Goal: Navigation & Orientation: Find specific page/section

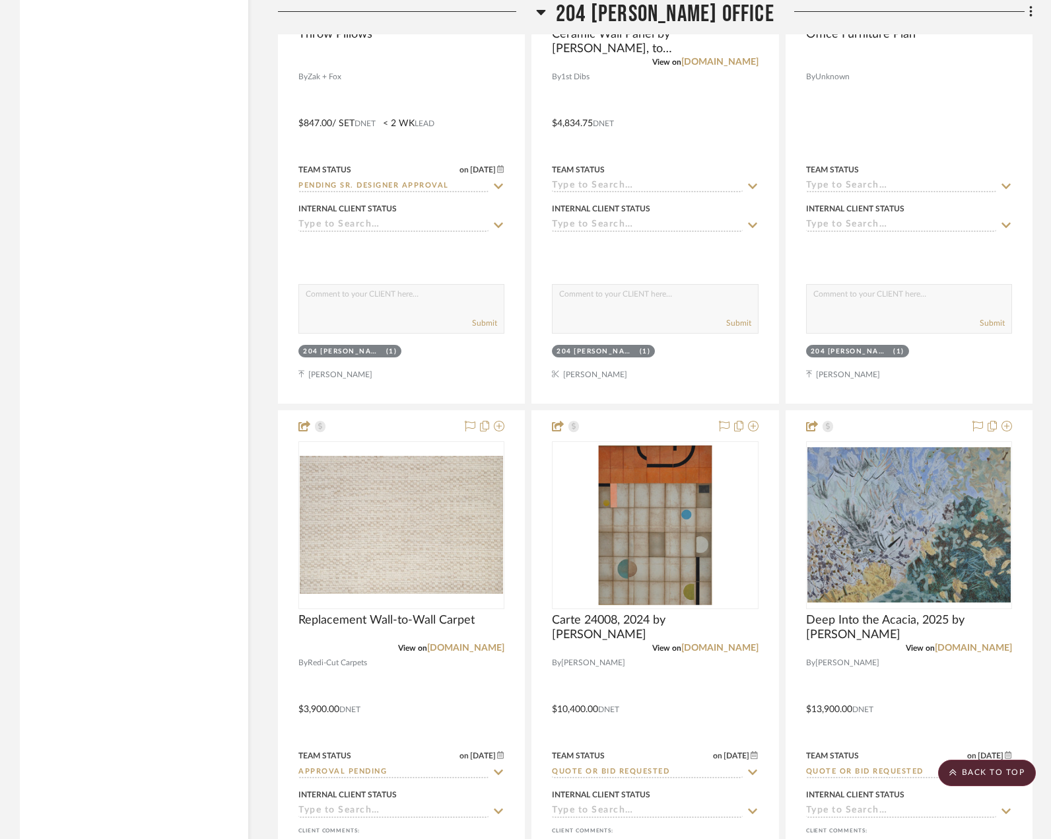
scroll to position [5349, 0]
click at [151, 51] on div "Filter by keyword, category or name prior to exporting to Excel or Bulk Actions…" at bounding box center [134, 850] width 228 height 11880
click at [151, 265] on div "Filter by keyword, category or name prior to exporting to Excel or Bulk Actions…" at bounding box center [134, 850] width 228 height 11880
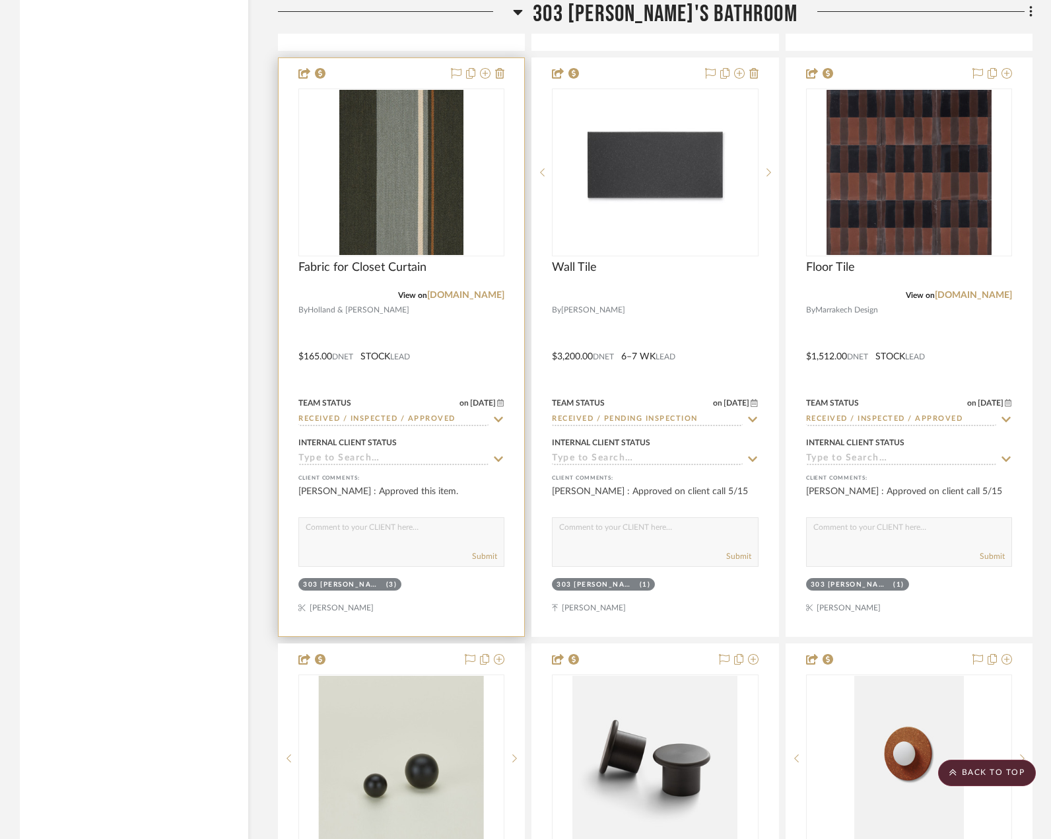
scroll to position [8254, 0]
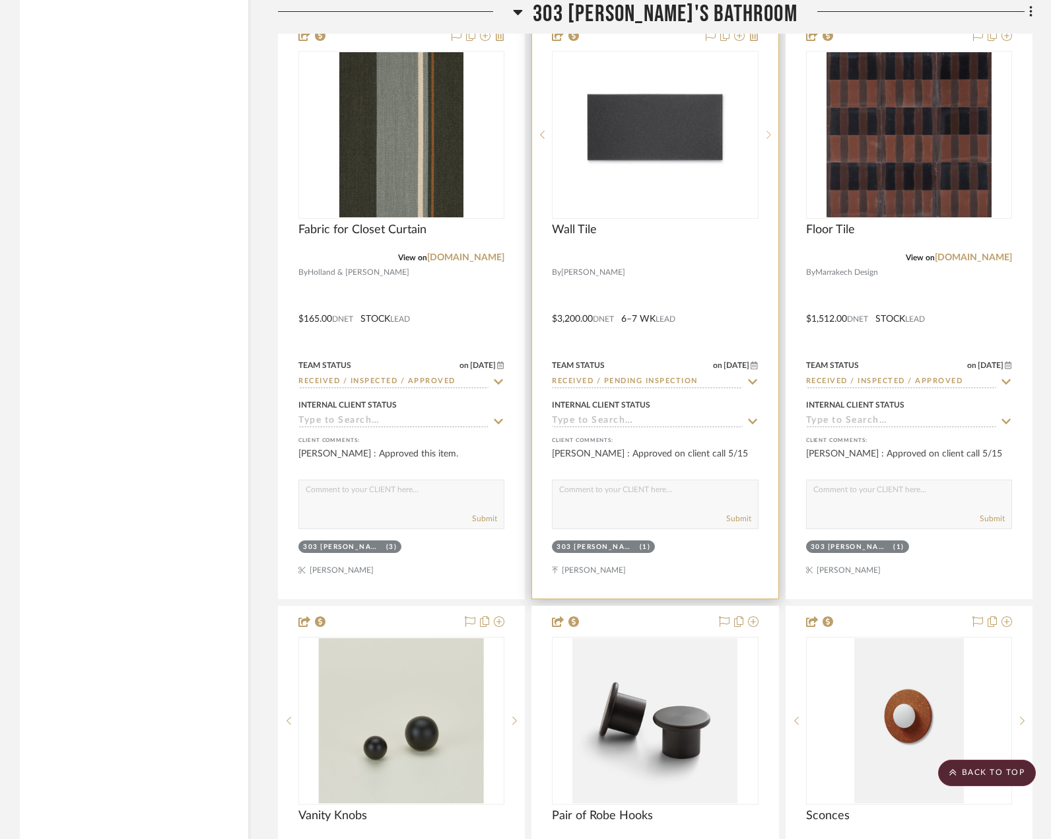
click at [764, 129] on div at bounding box center [769, 135] width 20 height 168
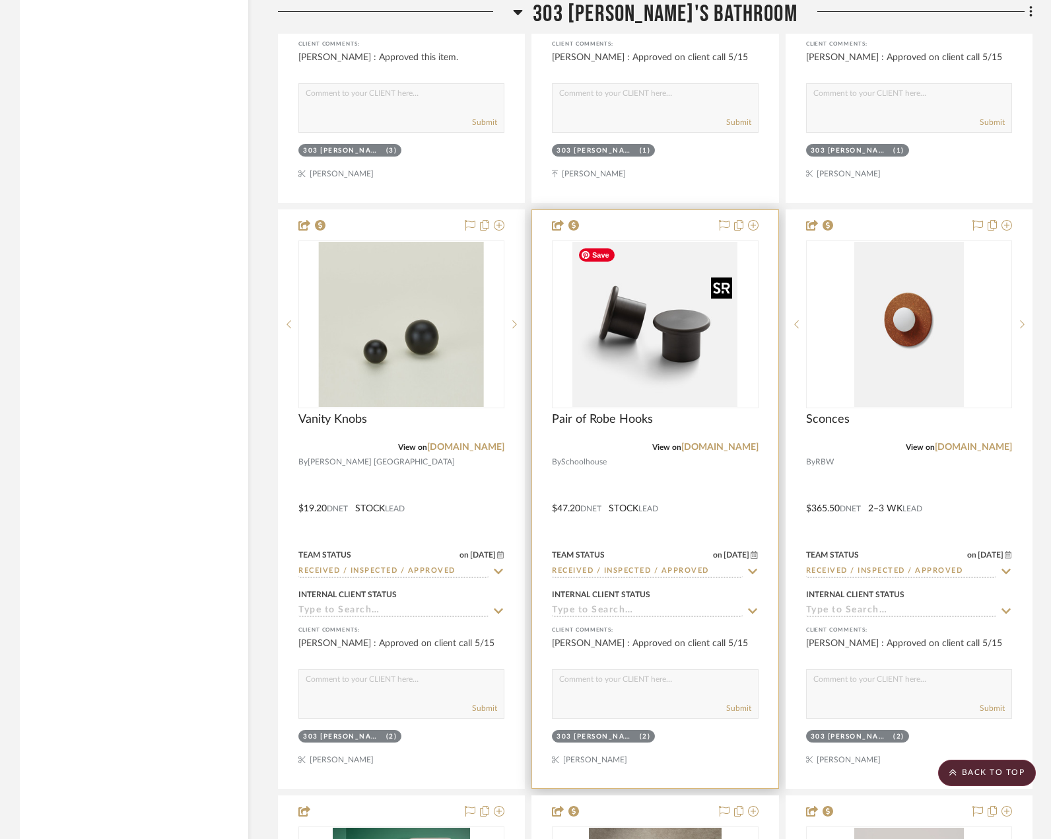
scroll to position [9046, 0]
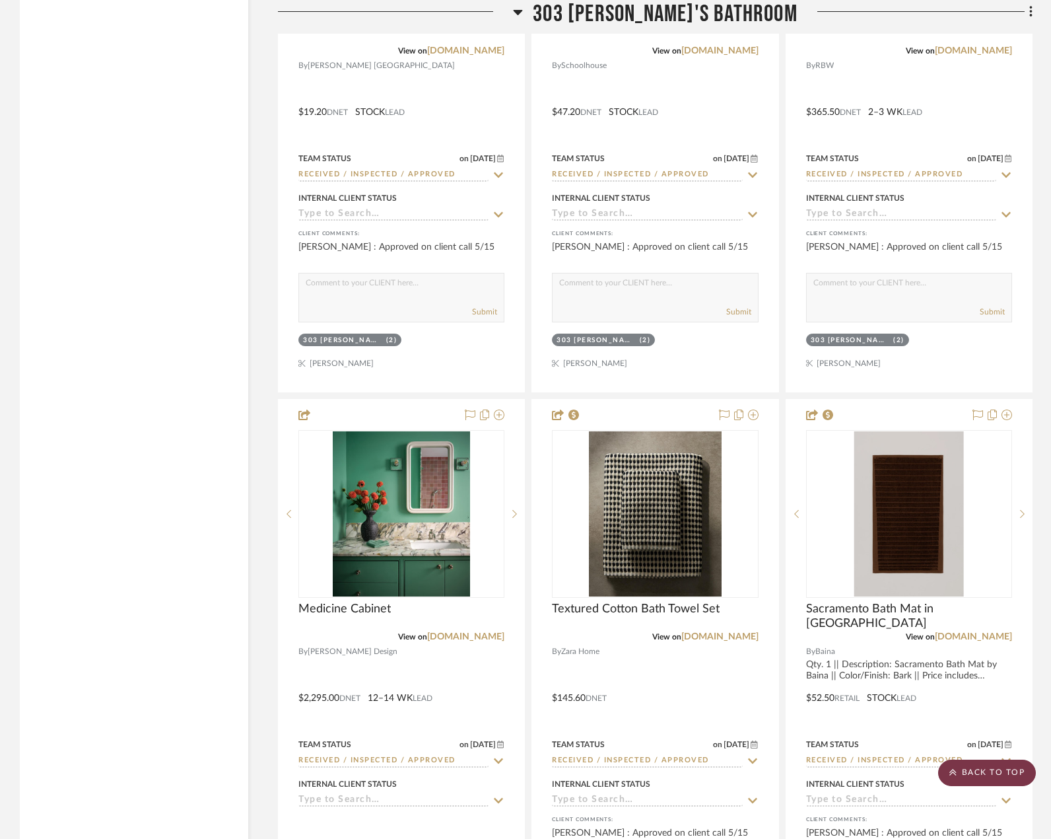
click at [1009, 773] on scroll-to-top-button "BACK TO TOP" at bounding box center [987, 772] width 98 height 26
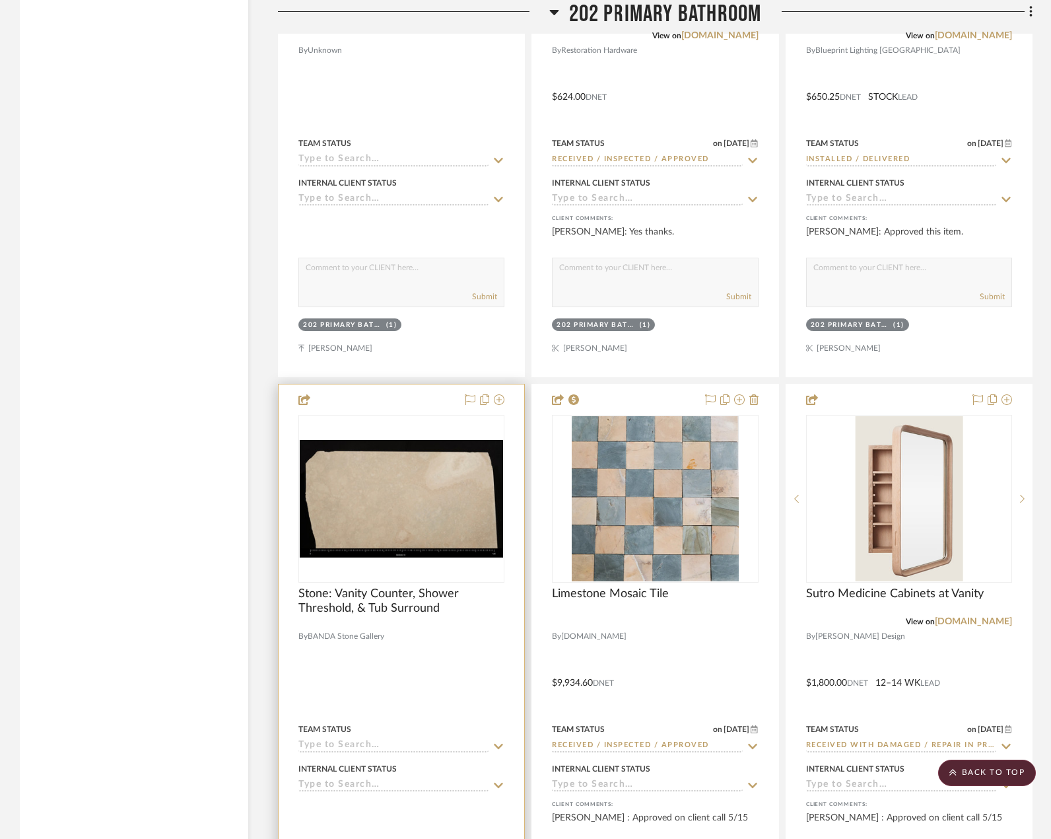
scroll to position [3698, 0]
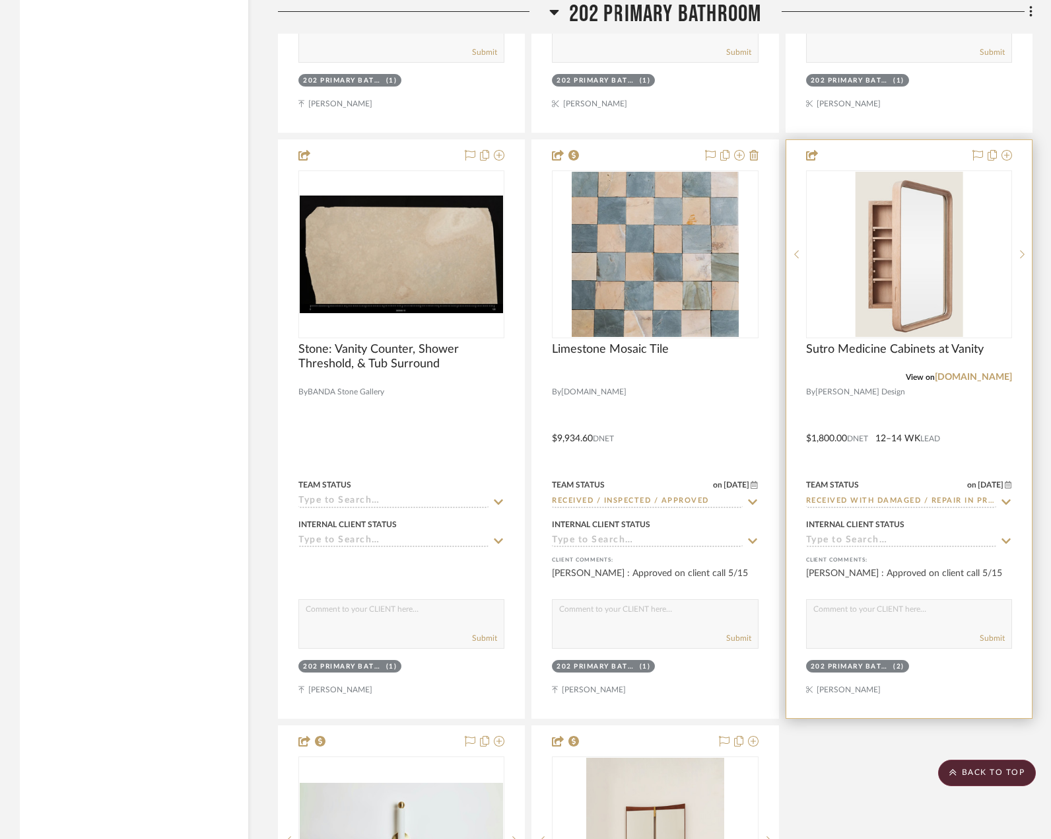
click at [877, 435] on div at bounding box center [909, 429] width 246 height 578
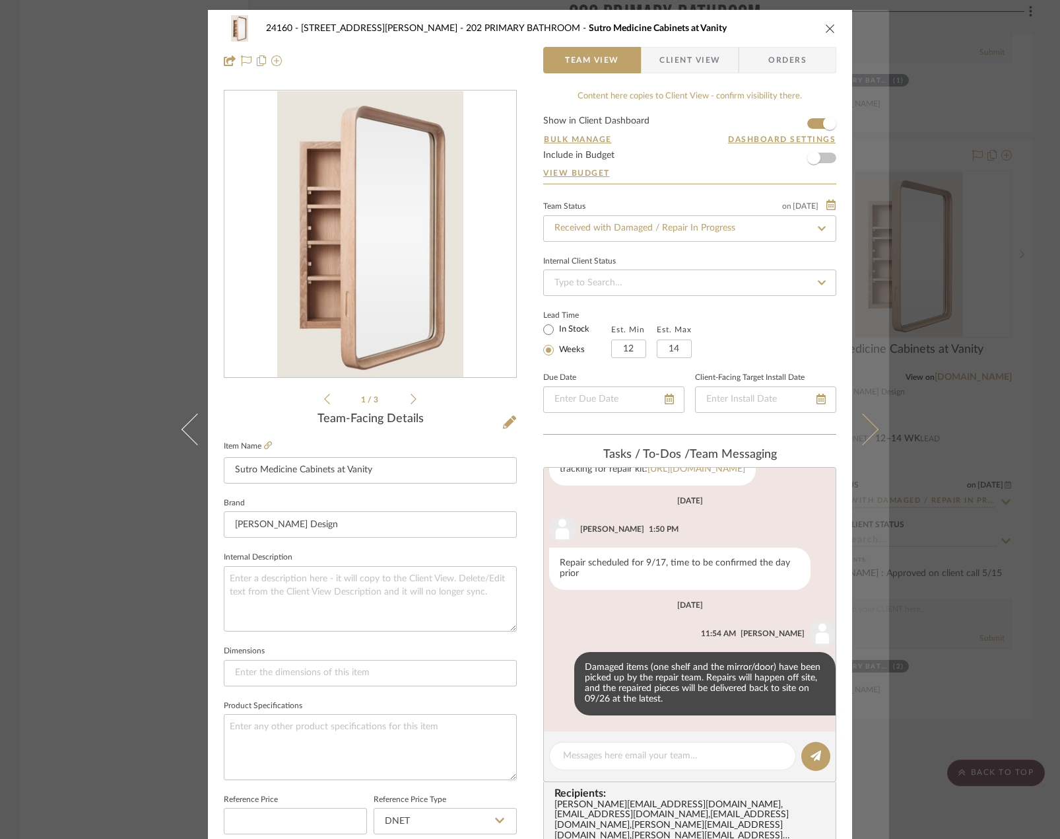
scroll to position [295, 0]
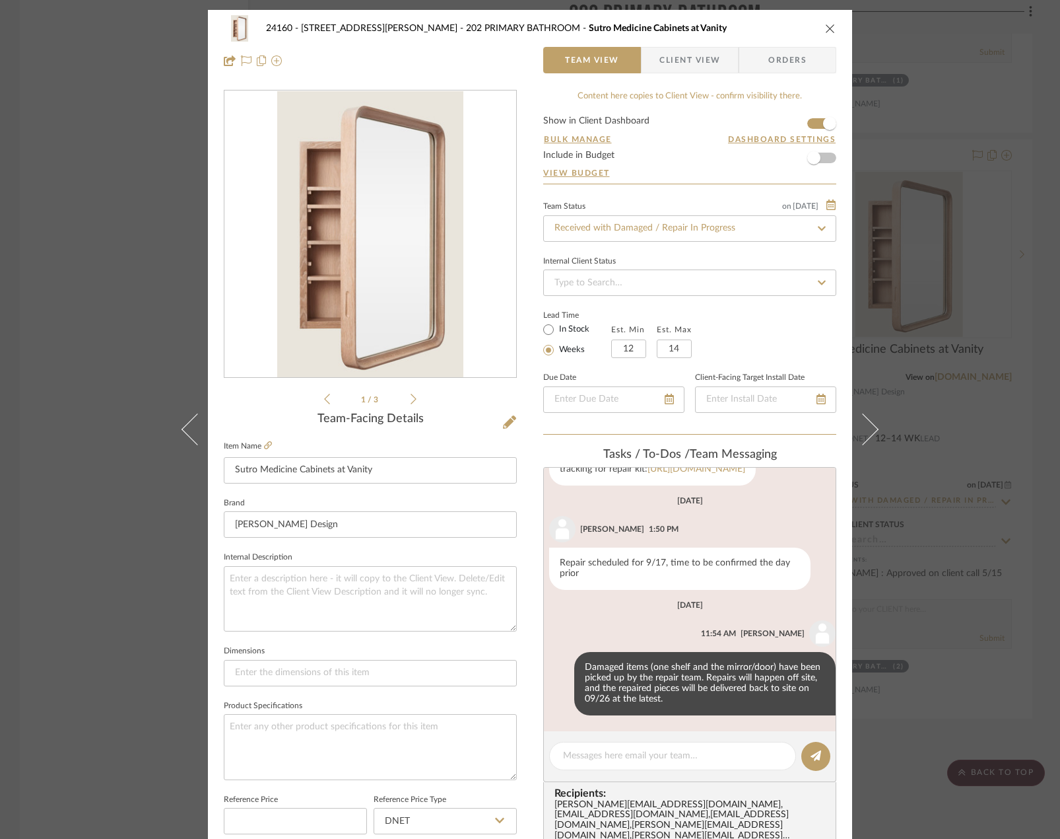
click at [991, 492] on div "24160 - 214 E 18th Street - Satow Elliot 202 PRIMARY BATHROOM Sutro Medicine Ca…" at bounding box center [530, 419] width 1060 height 839
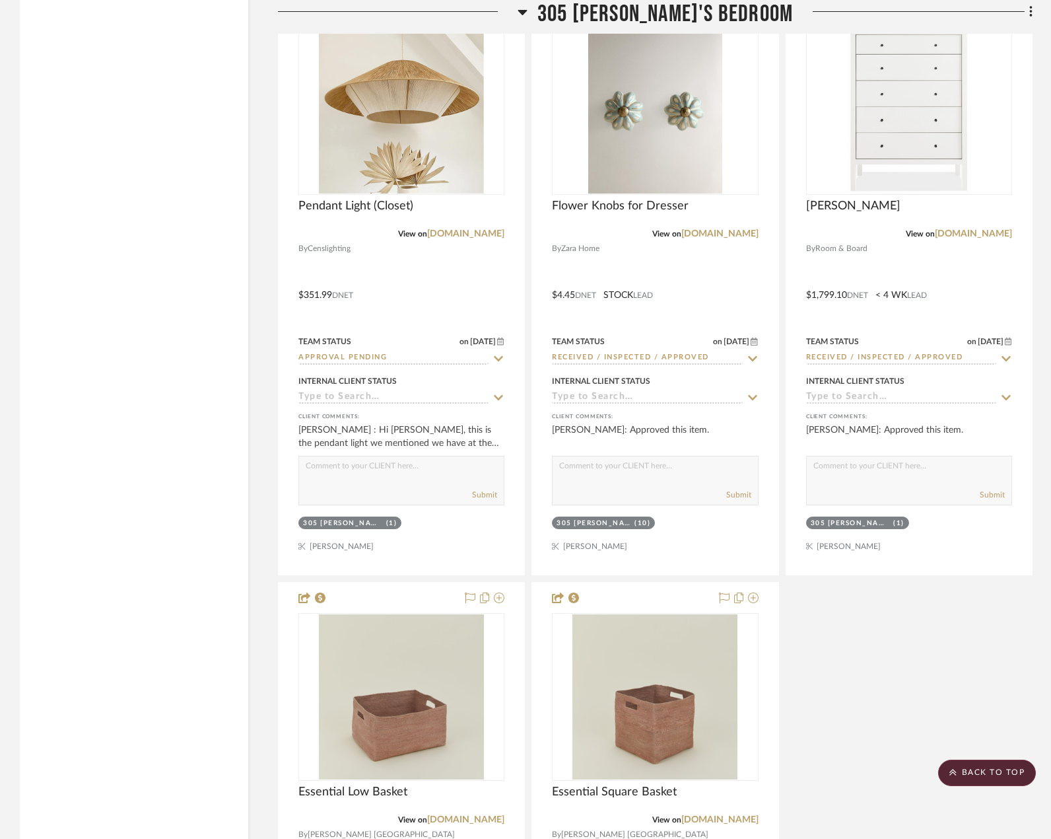
scroll to position [10895, 0]
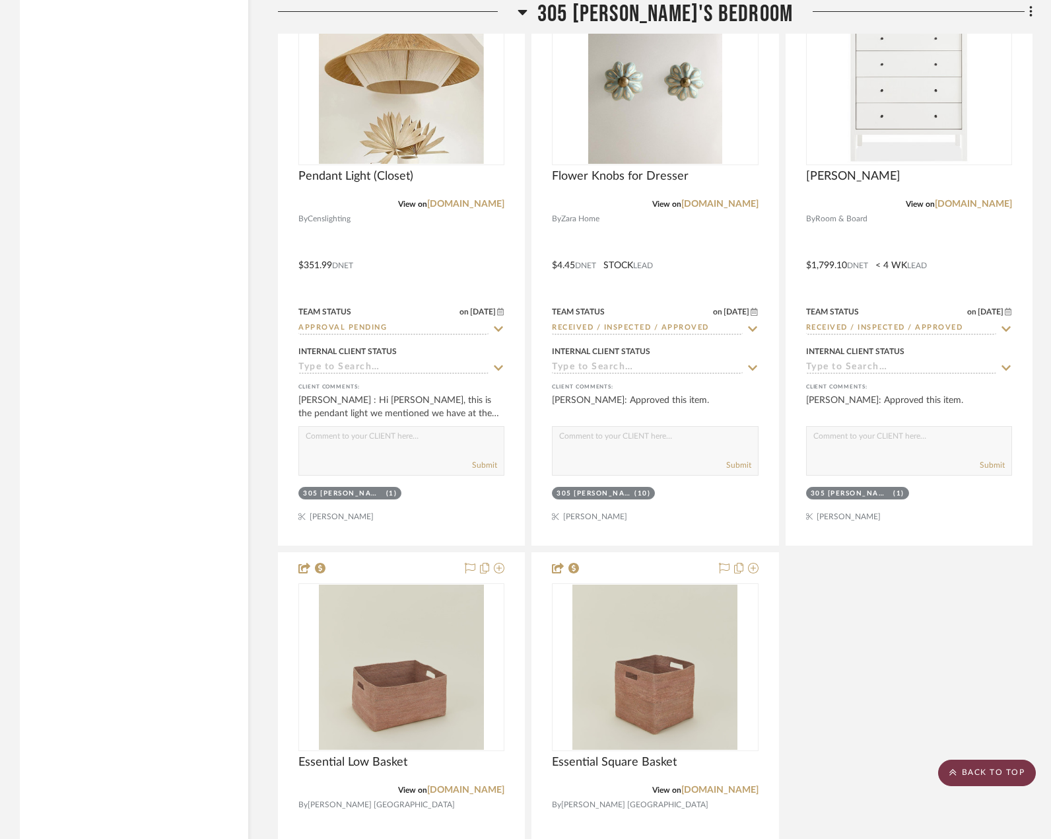
click at [977, 771] on scroll-to-top-button "BACK TO TOP" at bounding box center [987, 772] width 98 height 26
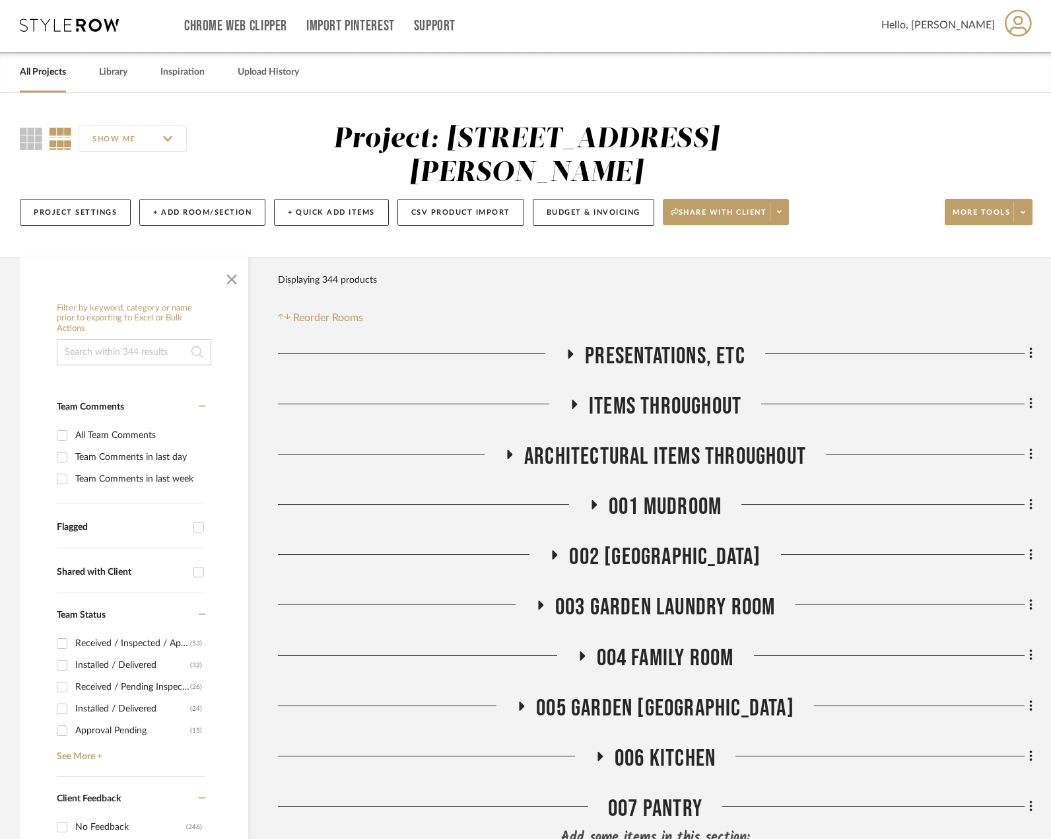
scroll to position [0, 0]
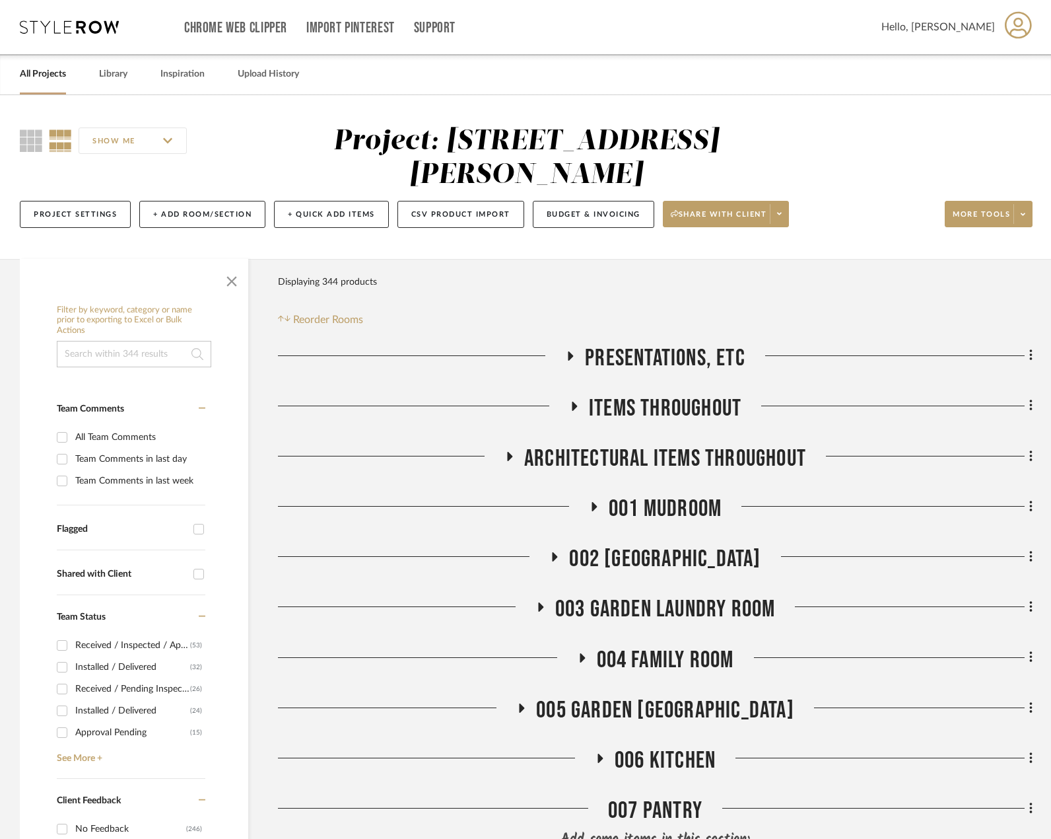
drag, startPoint x: 75, startPoint y: 18, endPoint x: 66, endPoint y: 24, distance: 10.6
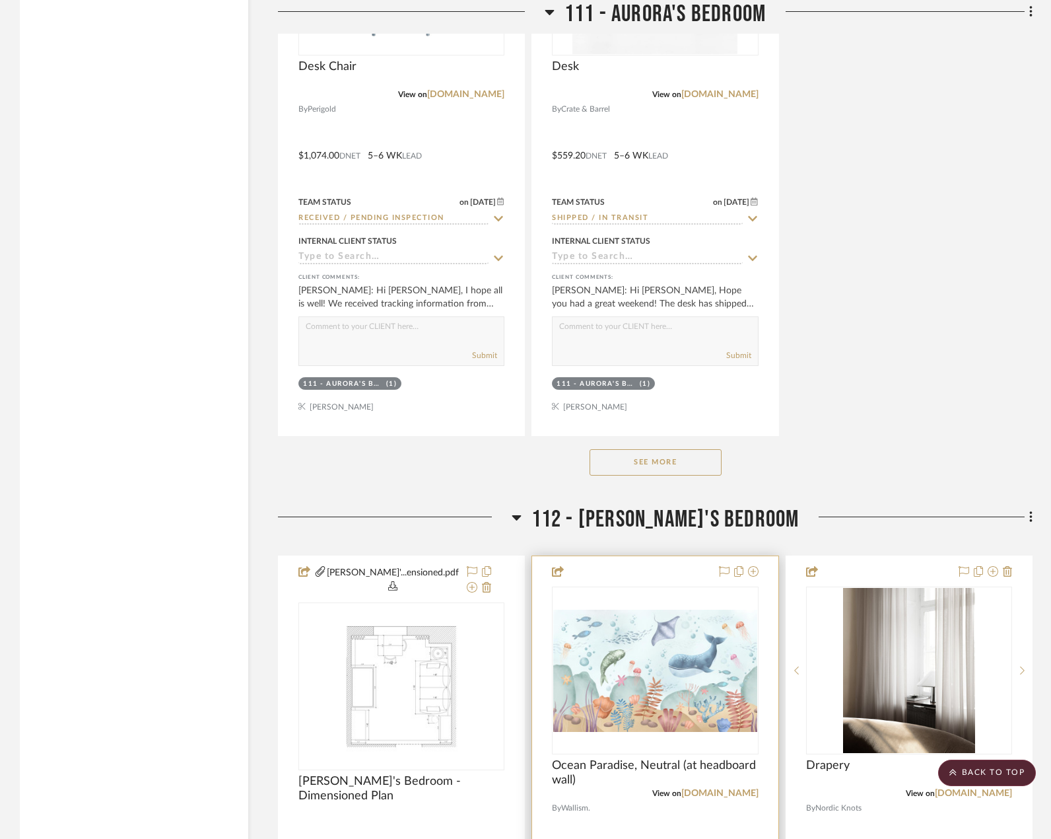
scroll to position [2314, 0]
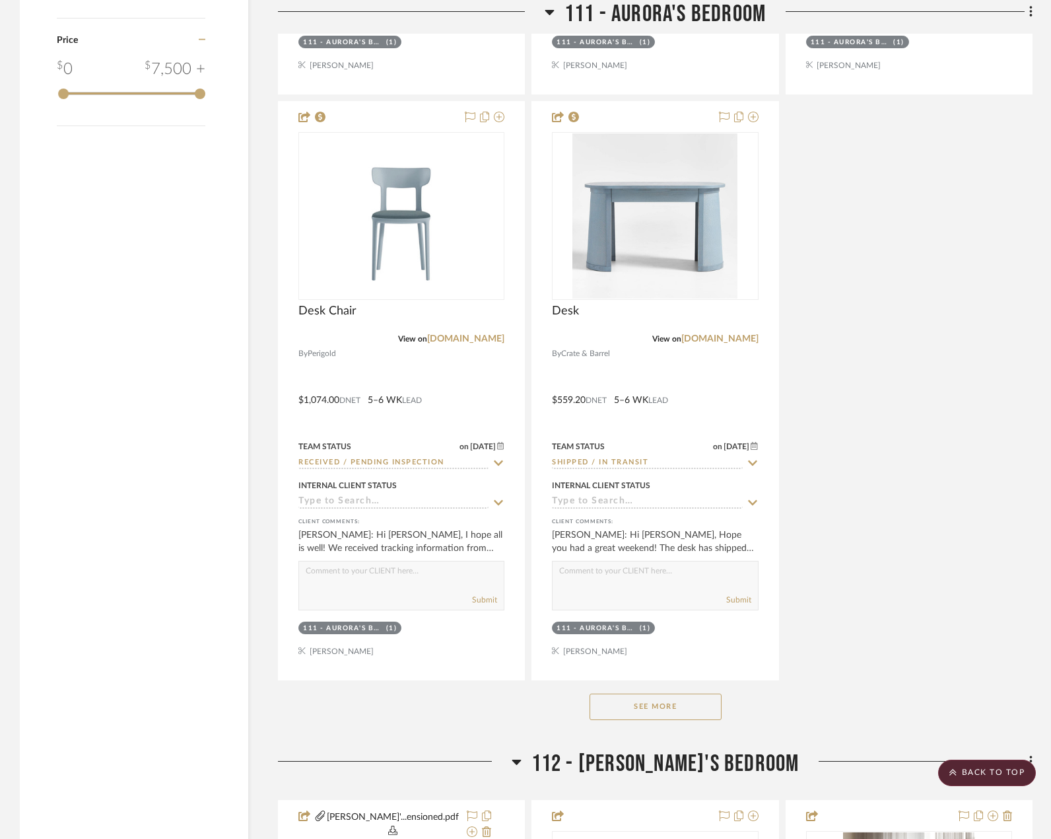
click at [681, 709] on button "See More" at bounding box center [656, 706] width 132 height 26
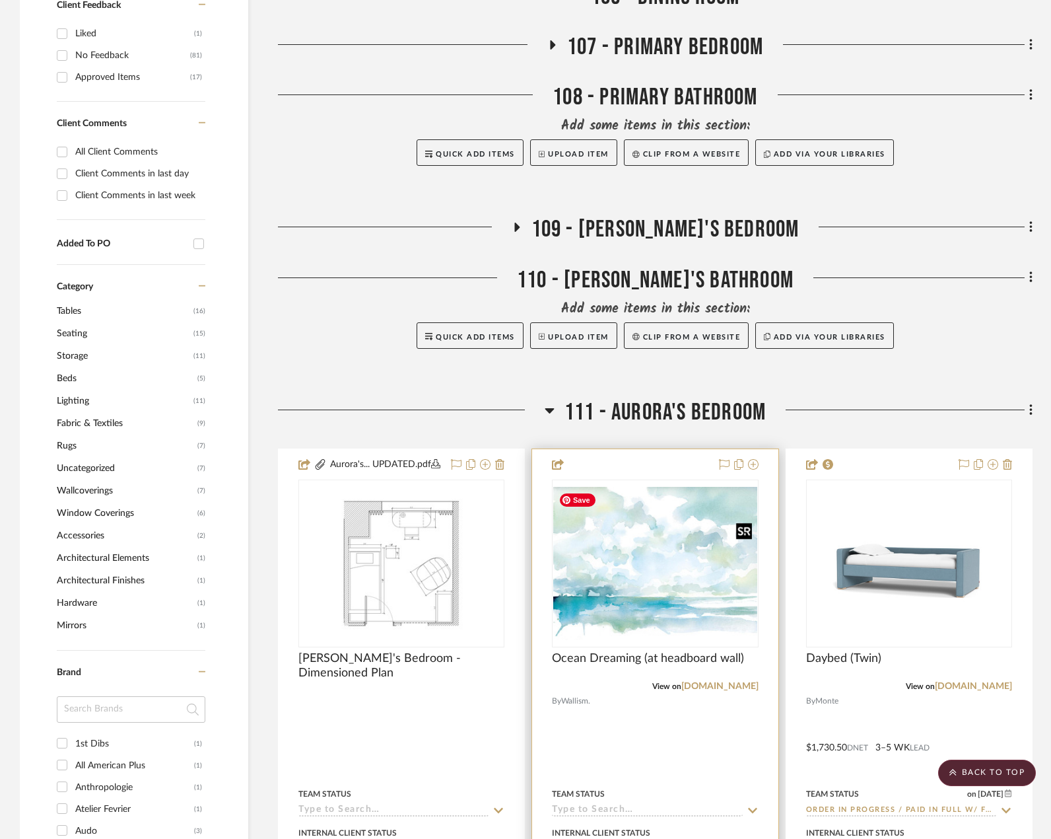
scroll to position [465, 0]
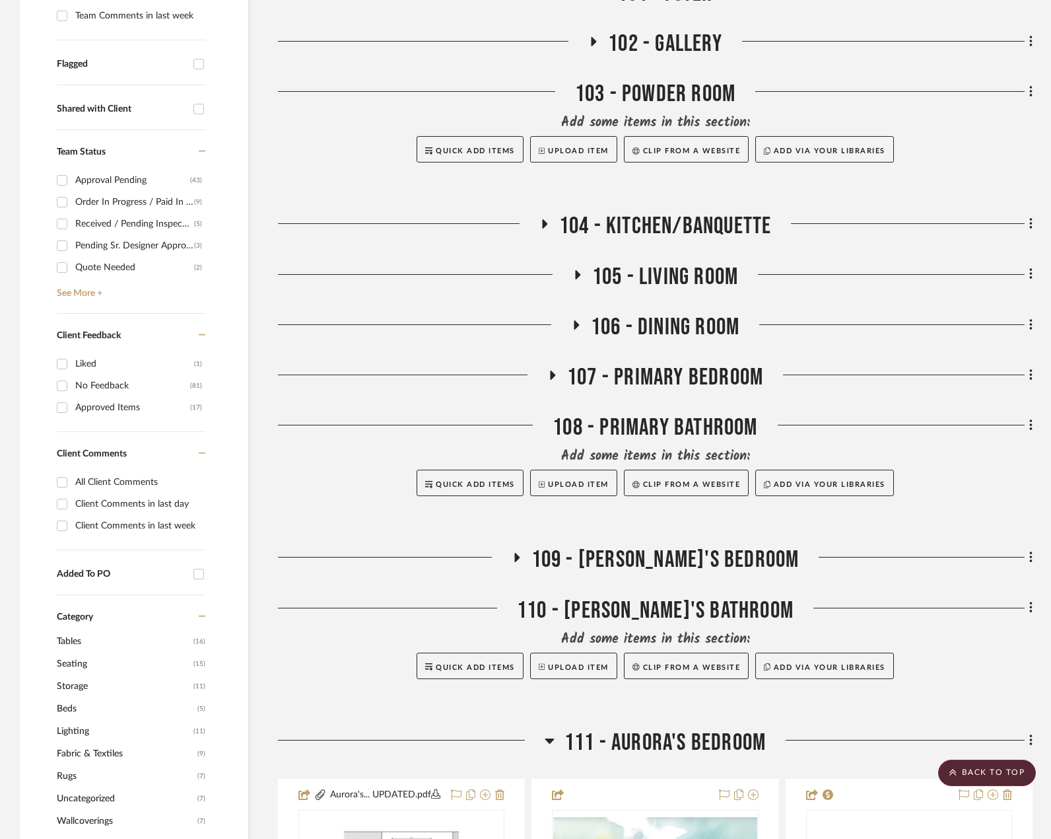
click at [674, 566] on span "109 - ASTRID'S BEDROOM" at bounding box center [666, 559] width 268 height 28
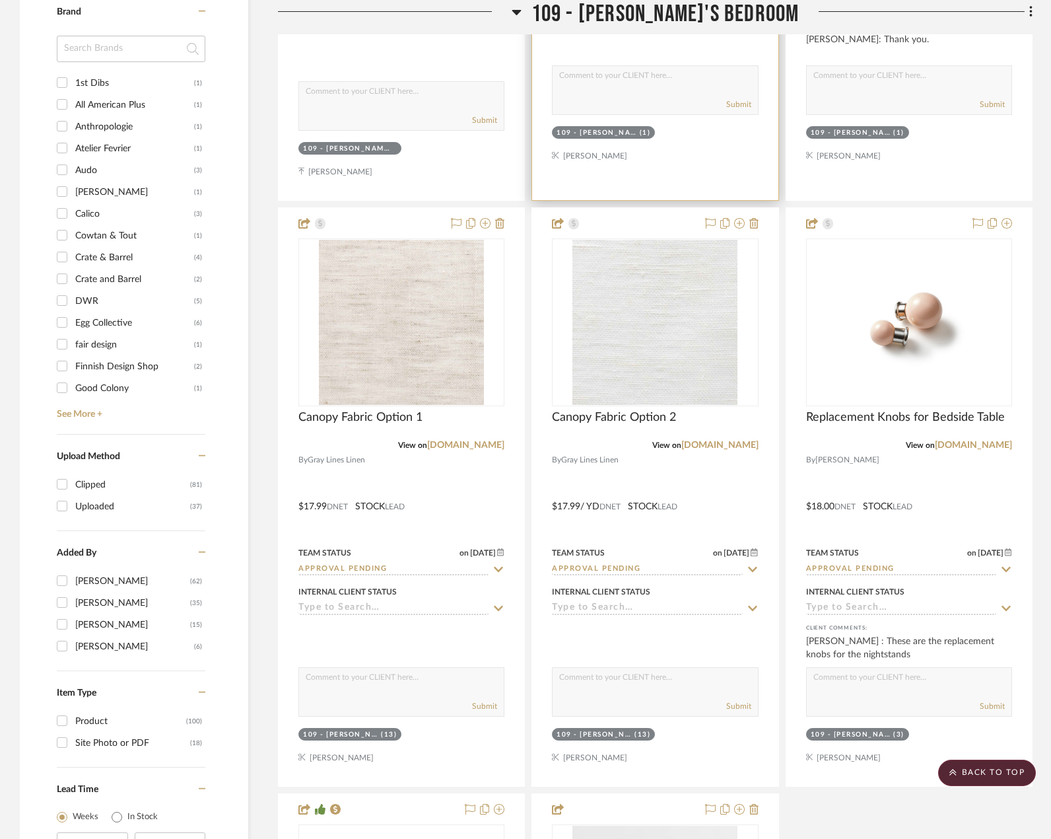
scroll to position [1918, 0]
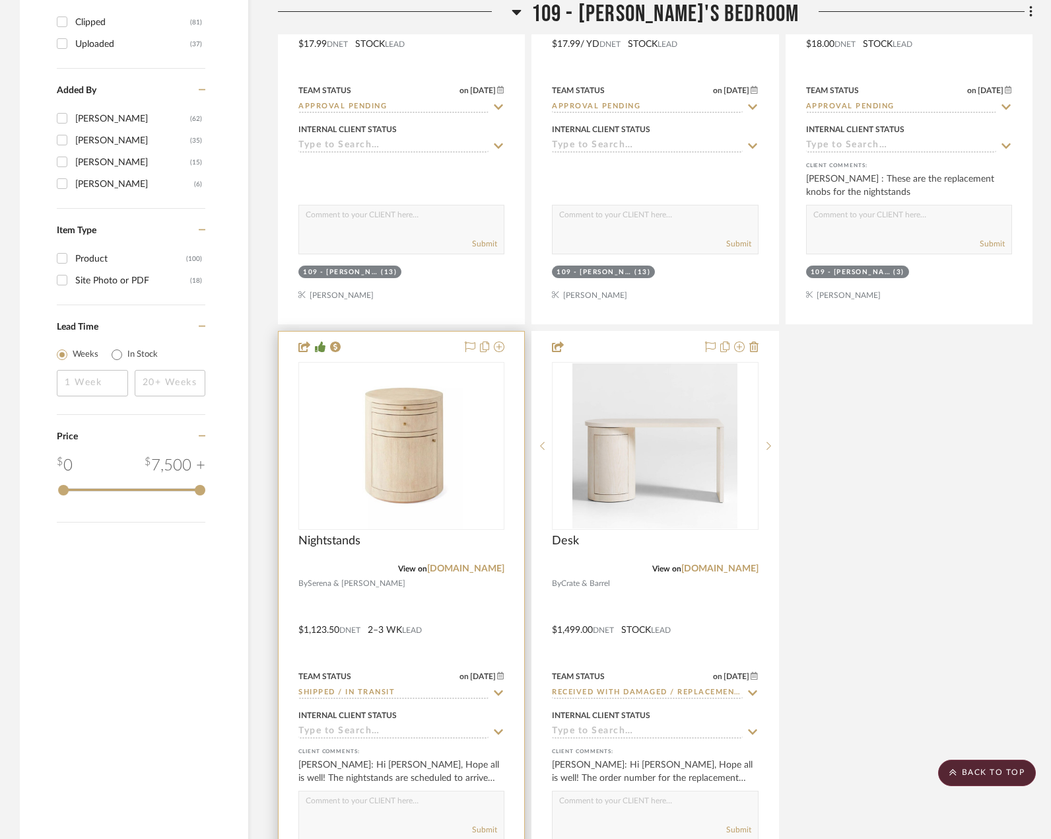
click at [461, 594] on div at bounding box center [402, 620] width 246 height 578
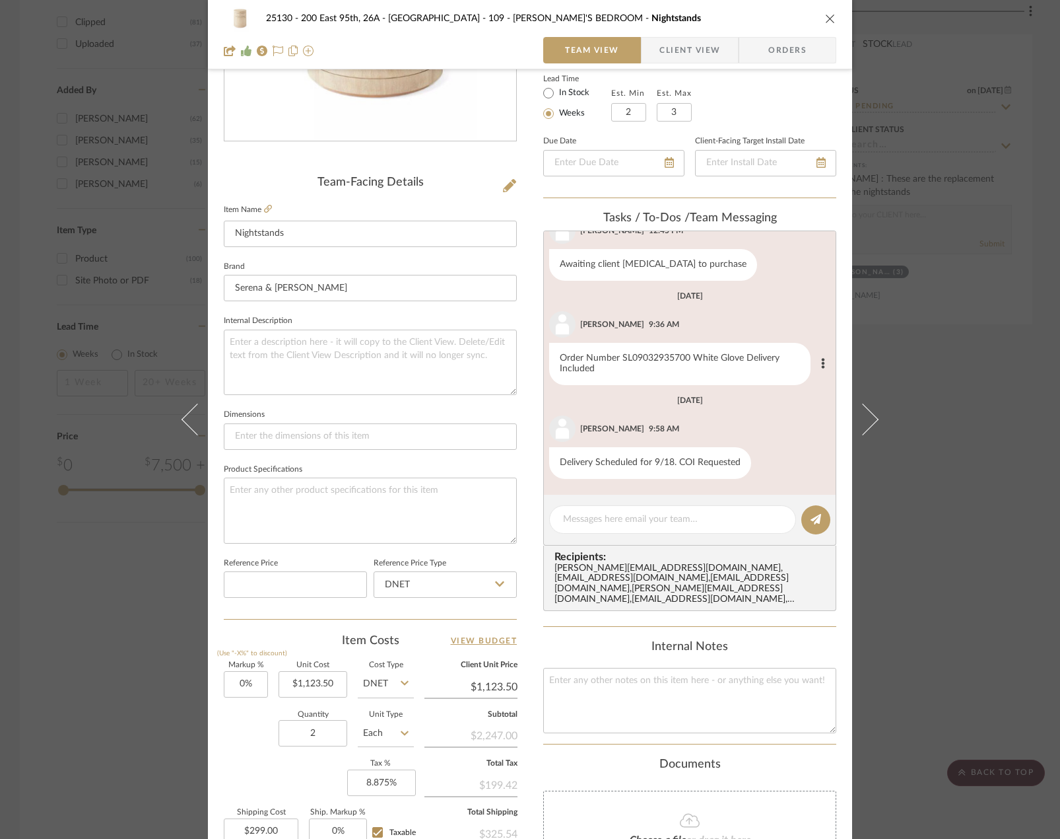
scroll to position [330, 0]
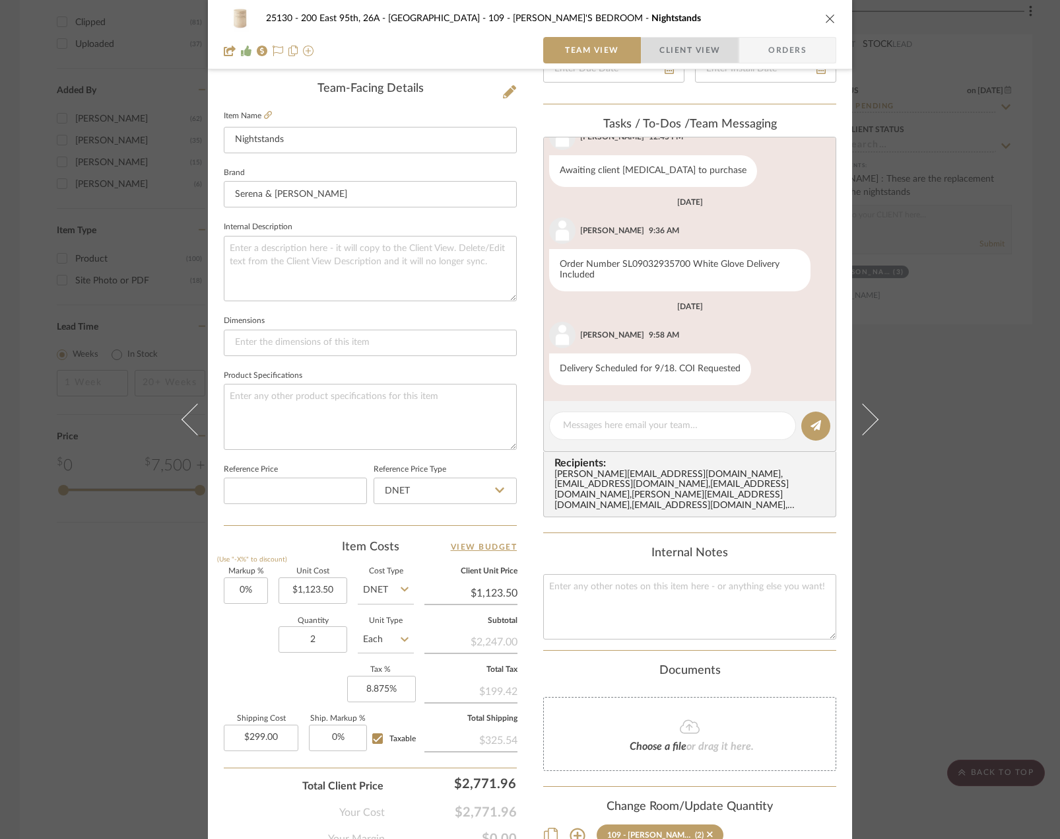
drag, startPoint x: 672, startPoint y: 46, endPoint x: 664, endPoint y: 93, distance: 47.7
click at [672, 47] on span "Client View" at bounding box center [690, 50] width 61 height 26
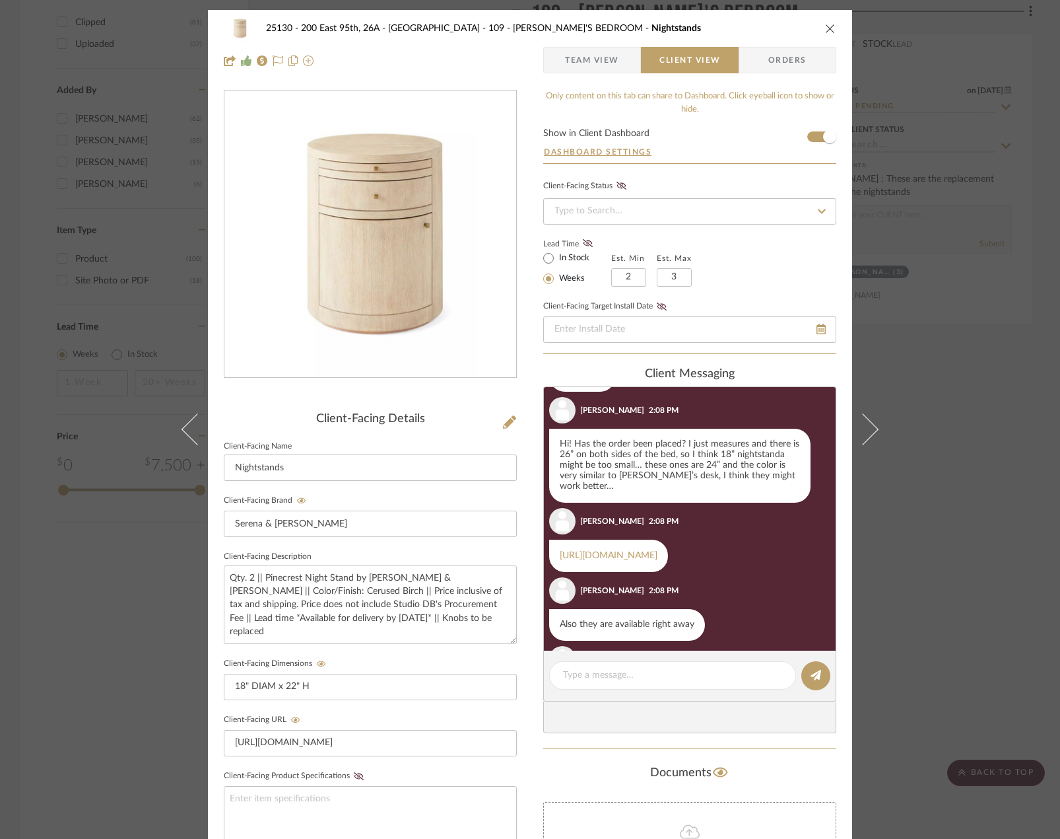
scroll to position [644, 0]
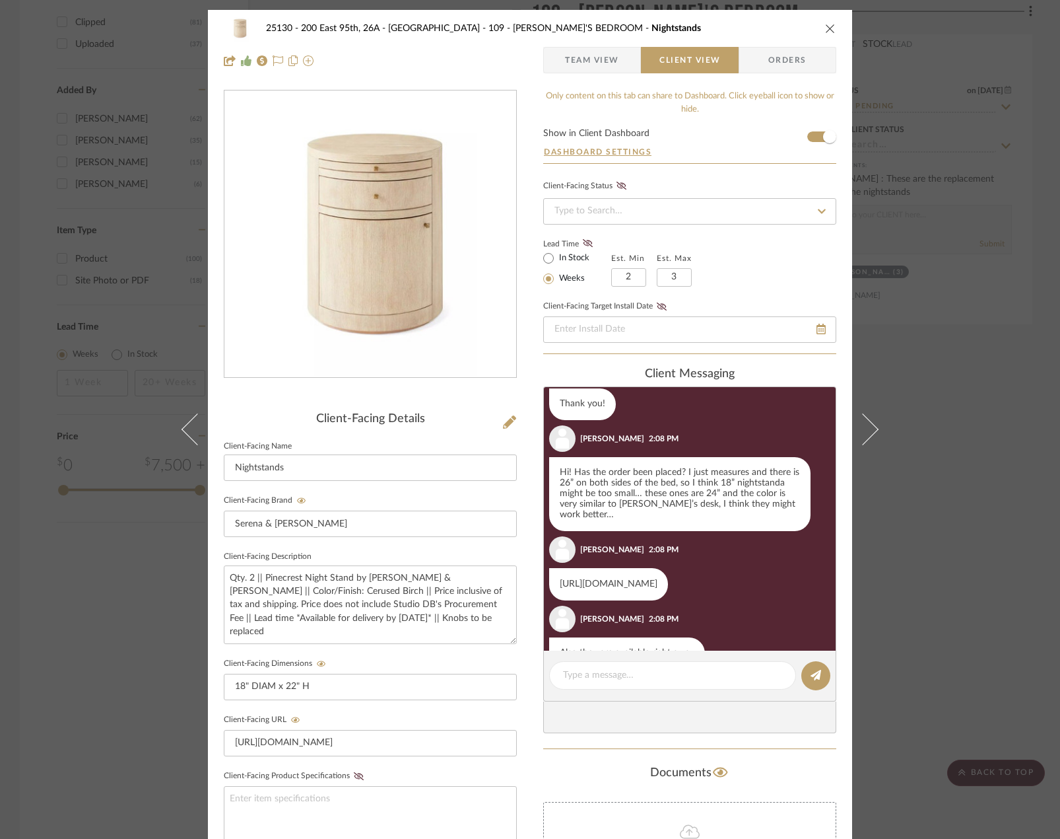
click at [609, 581] on link "https://rhbabyandchild.rh.com/us/en/catalog/product/product.jsp/rhbc_prod966010…" at bounding box center [609, 583] width 98 height 9
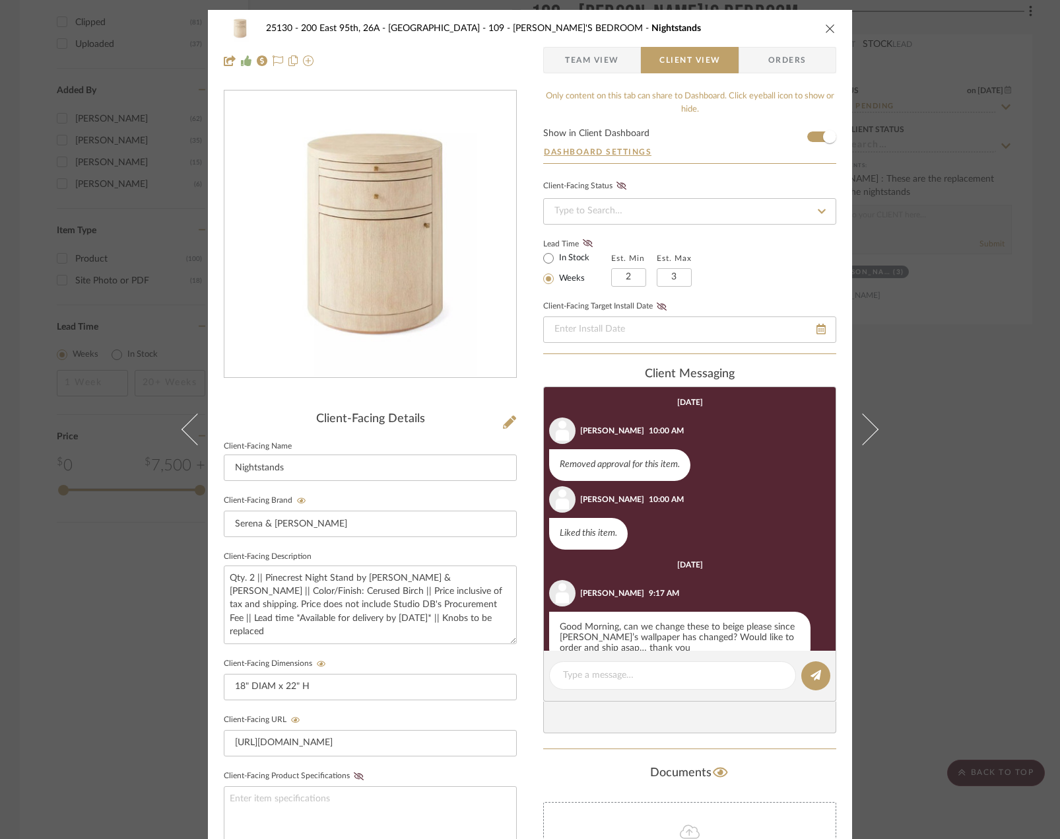
scroll to position [264, 0]
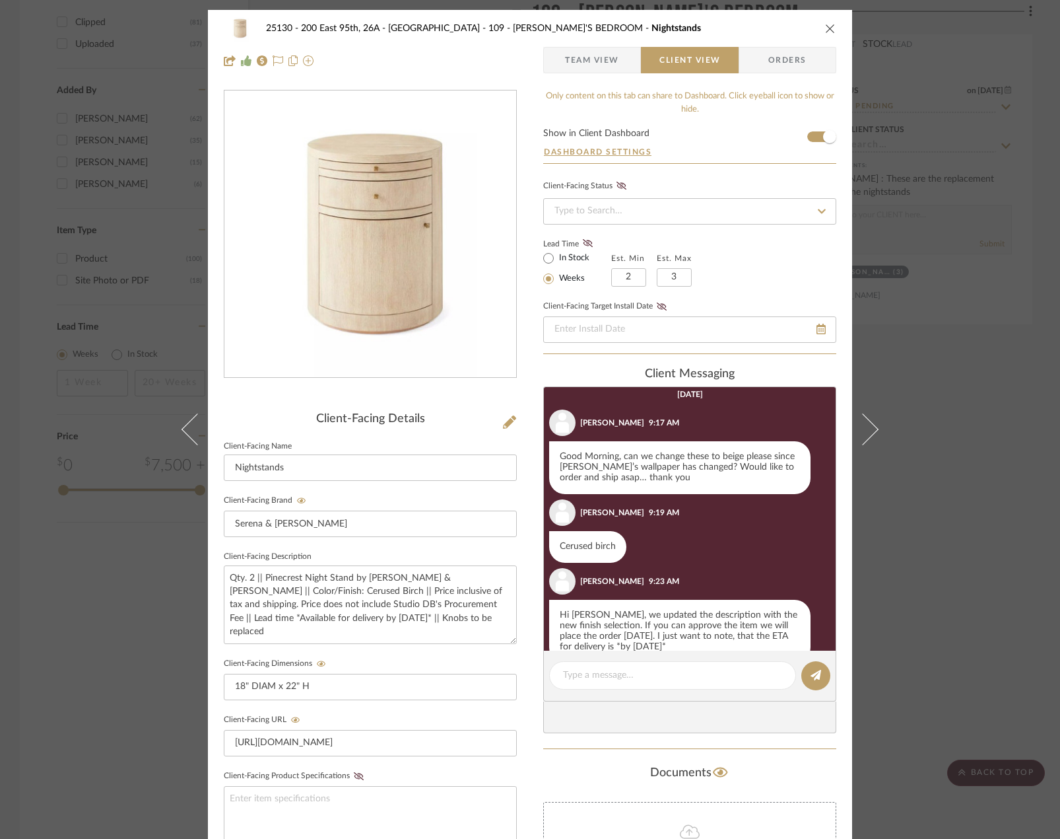
click at [565, 61] on span "Team View" at bounding box center [592, 60] width 54 height 26
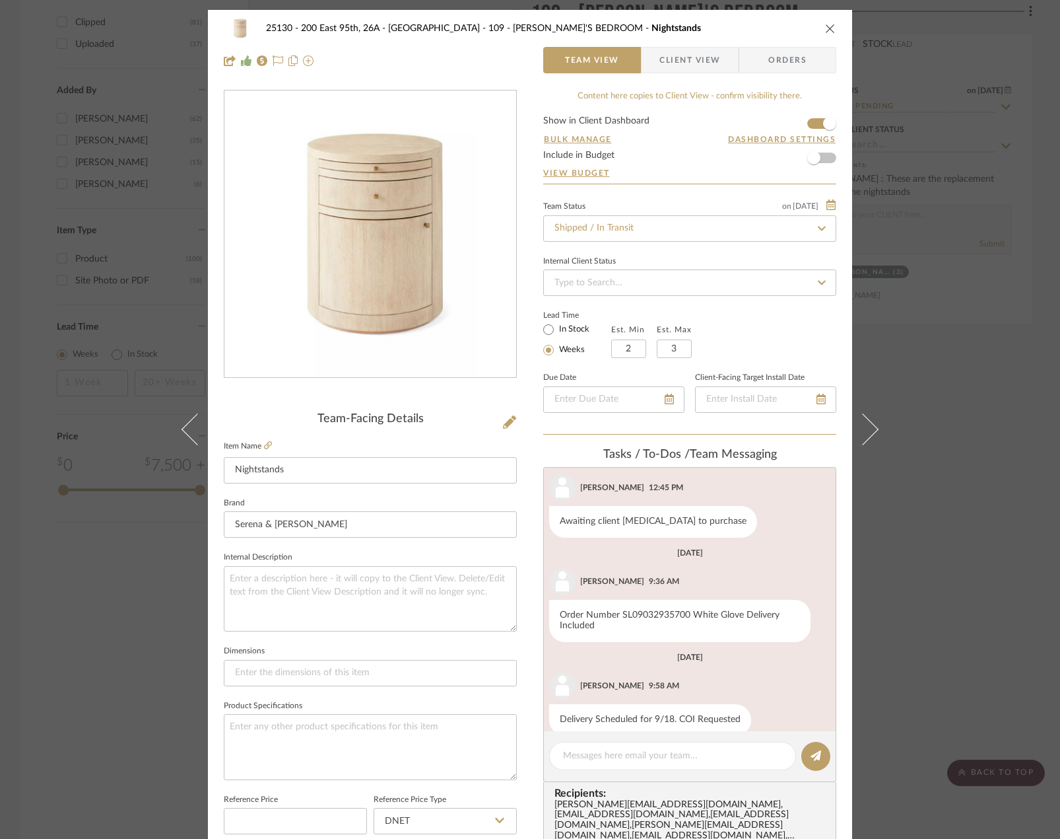
scroll to position [138, 0]
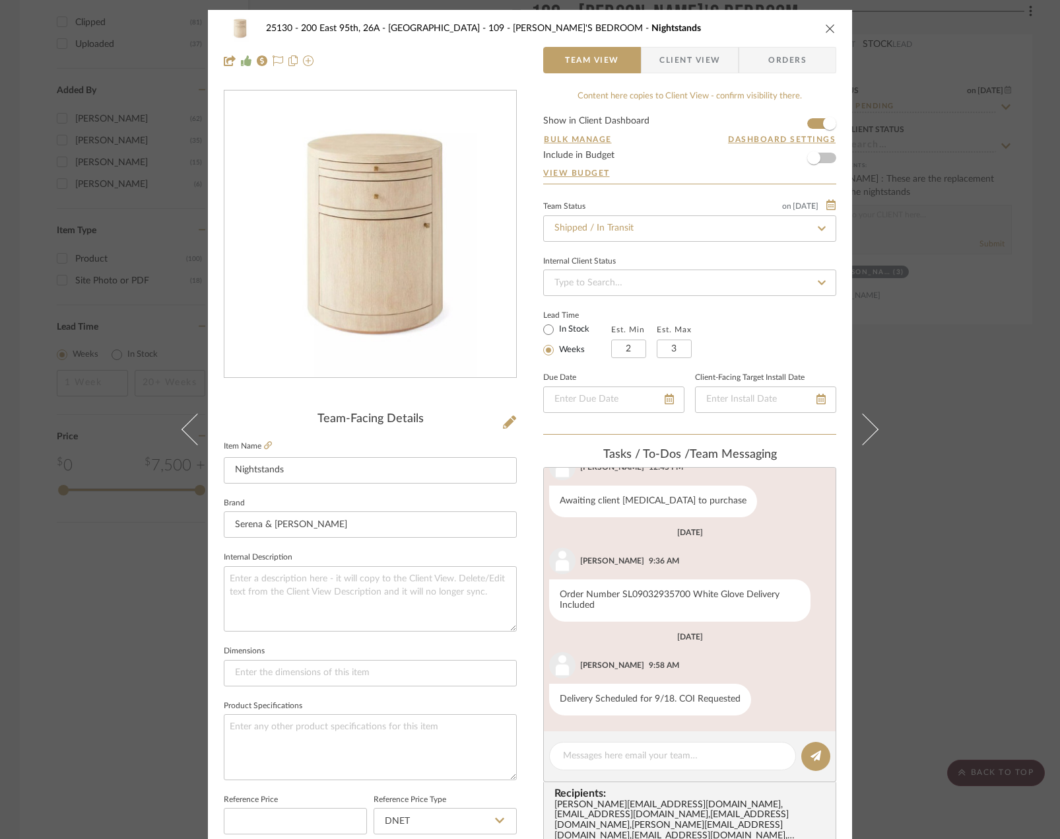
click at [1008, 328] on div "25130 - 200 East 95th, 26A - Kosheleva 109 - ASTRID'S BEDROOM Nightstands Team …" at bounding box center [530, 419] width 1060 height 839
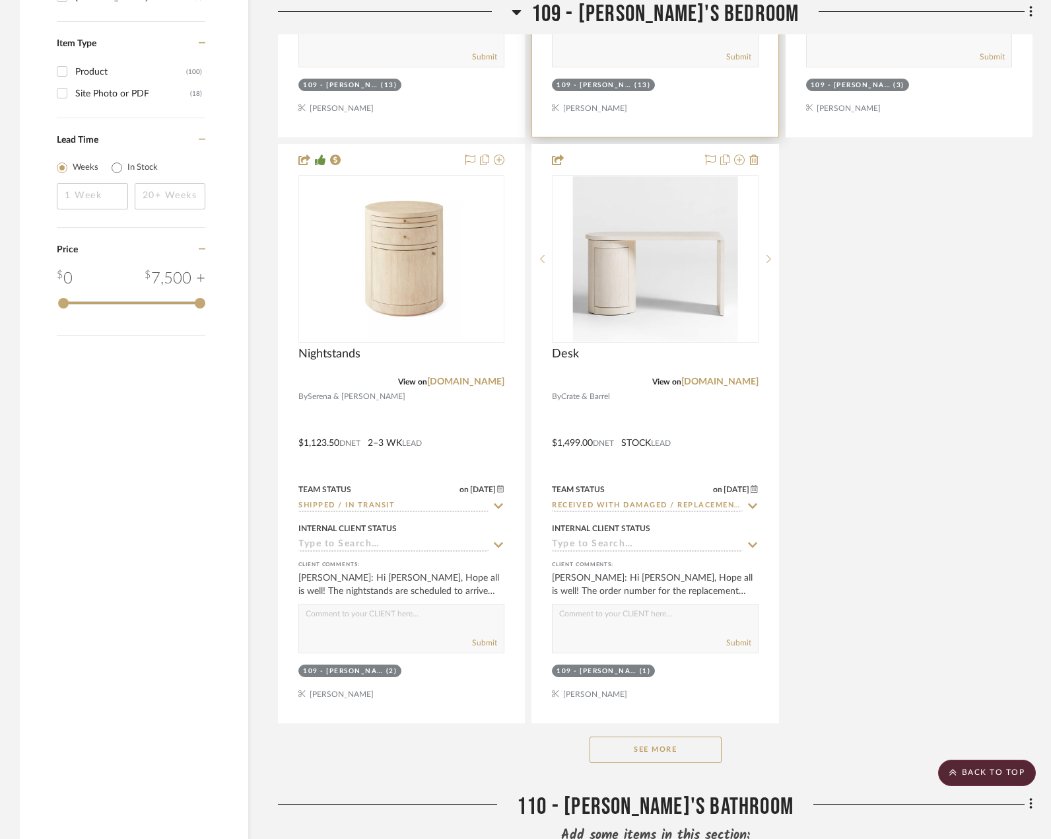
scroll to position [2116, 0]
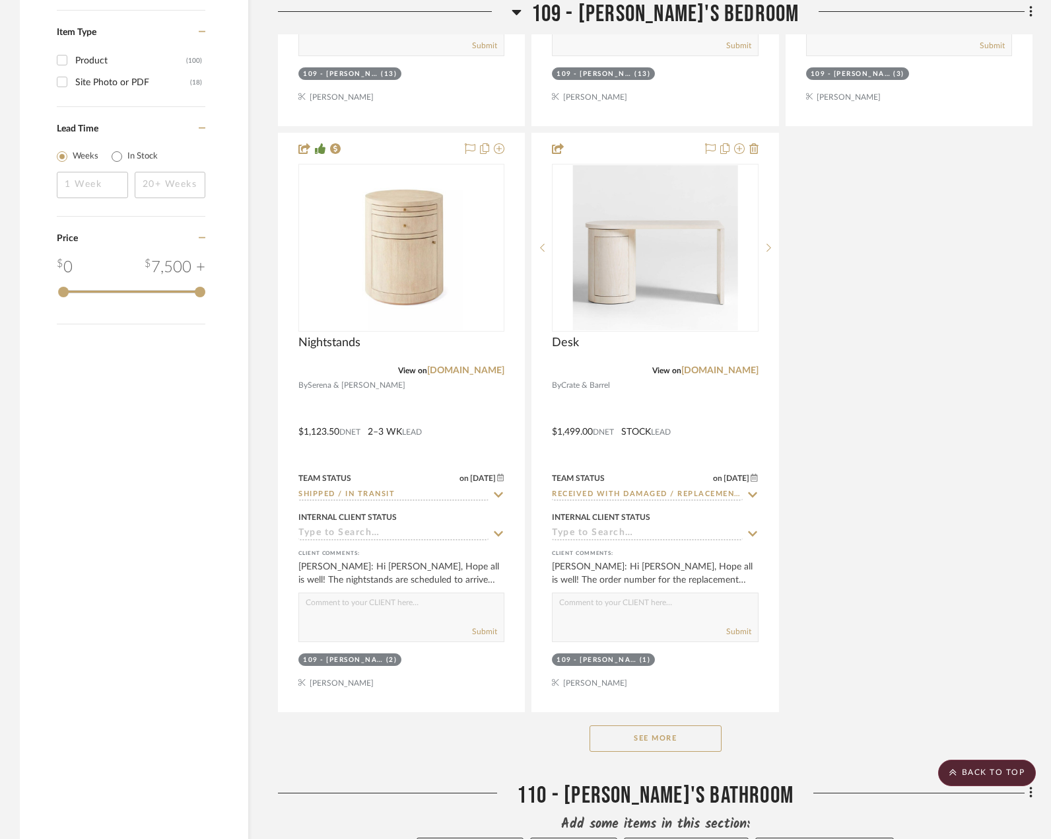
click at [647, 725] on button "See More" at bounding box center [656, 738] width 132 height 26
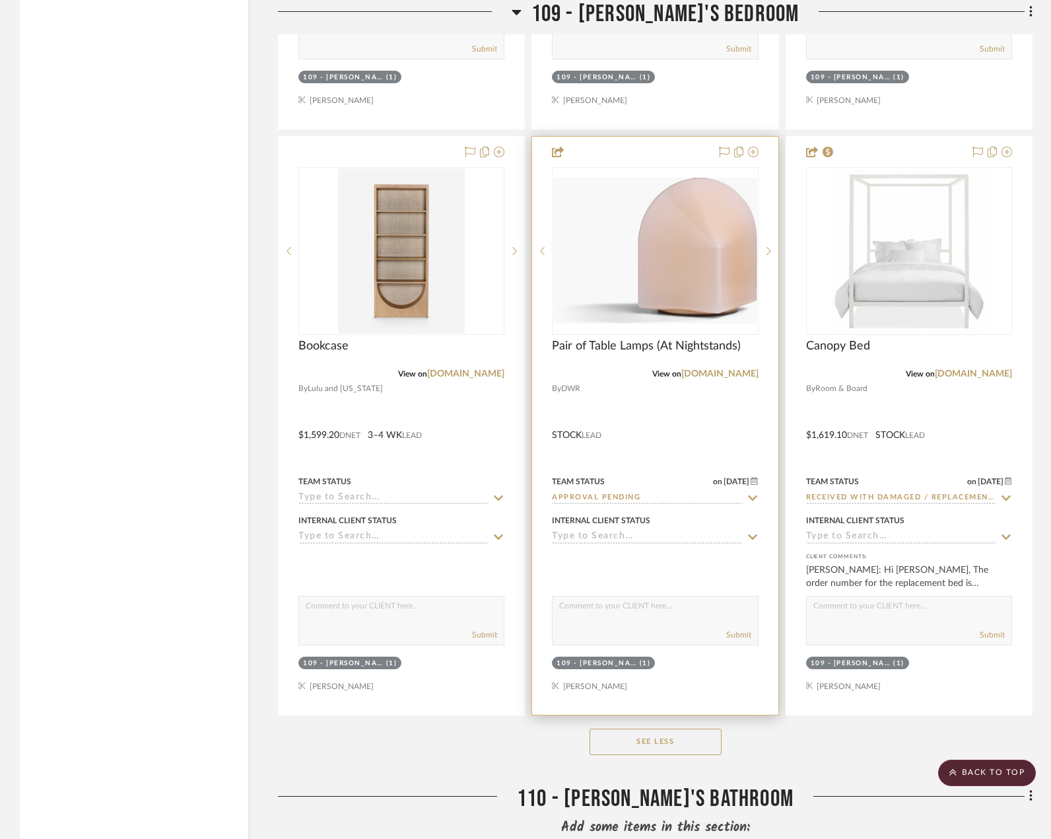
scroll to position [3304, 0]
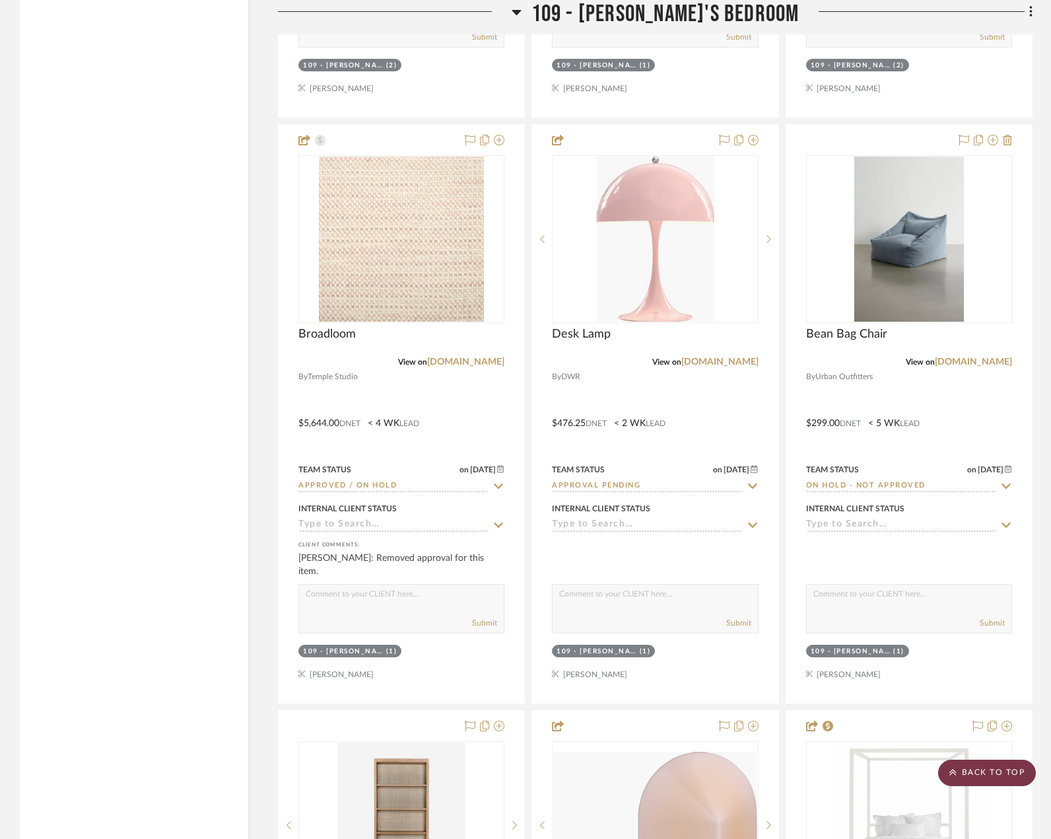
click at [976, 772] on scroll-to-top-button "BACK TO TOP" at bounding box center [987, 772] width 98 height 26
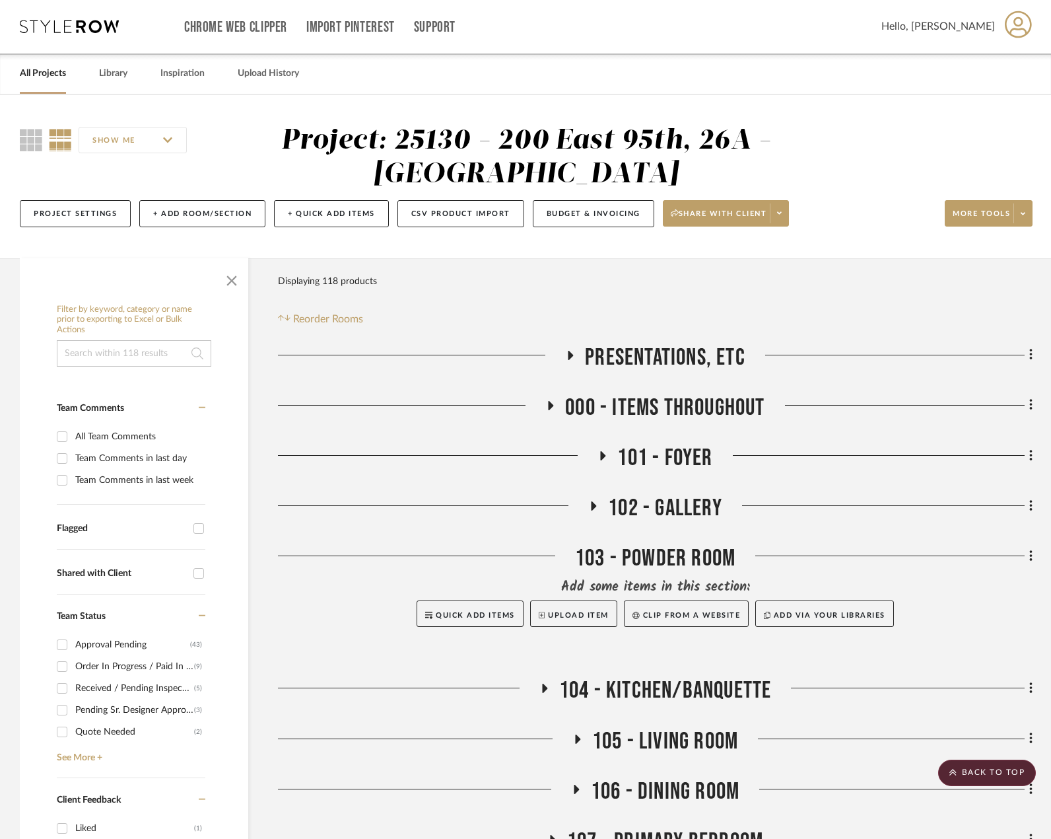
scroll to position [0, 0]
